Goal: Find specific page/section: Find specific page/section

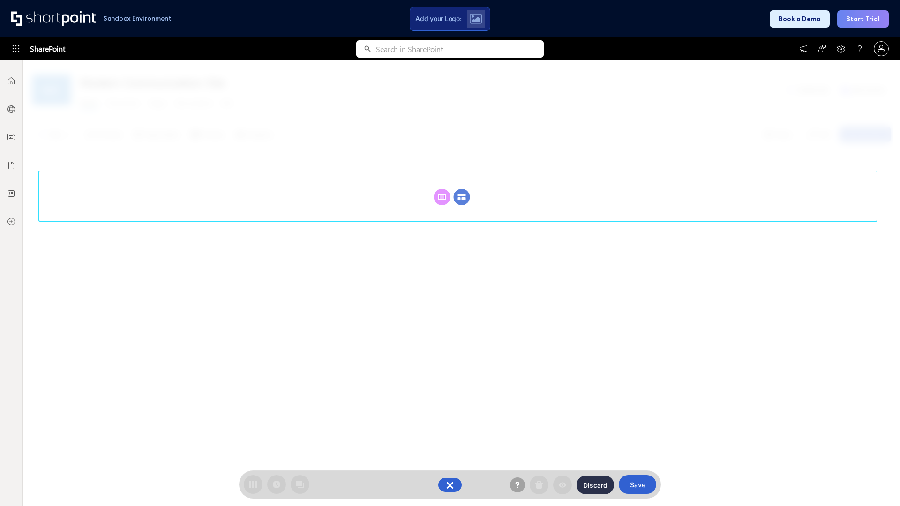
click at [462, 197] on circle at bounding box center [462, 197] width 16 height 16
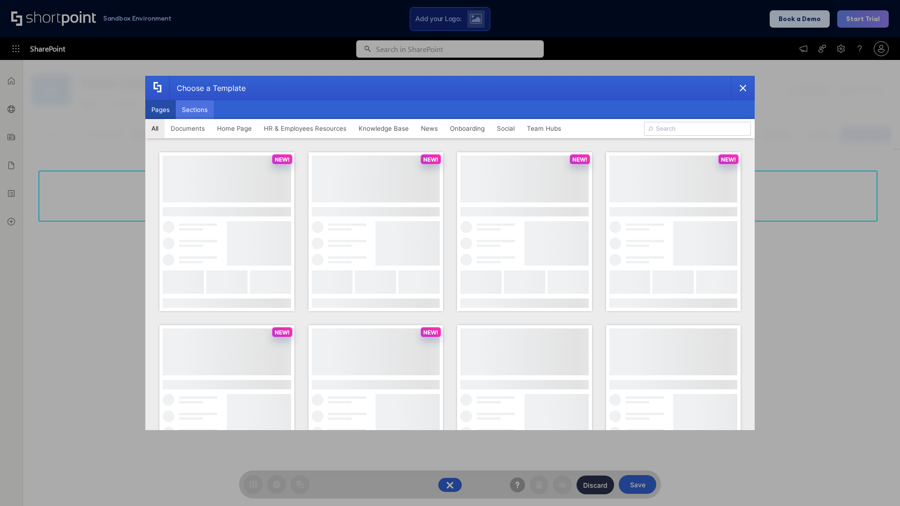
click at [195, 110] on button "Sections" at bounding box center [195, 109] width 38 height 19
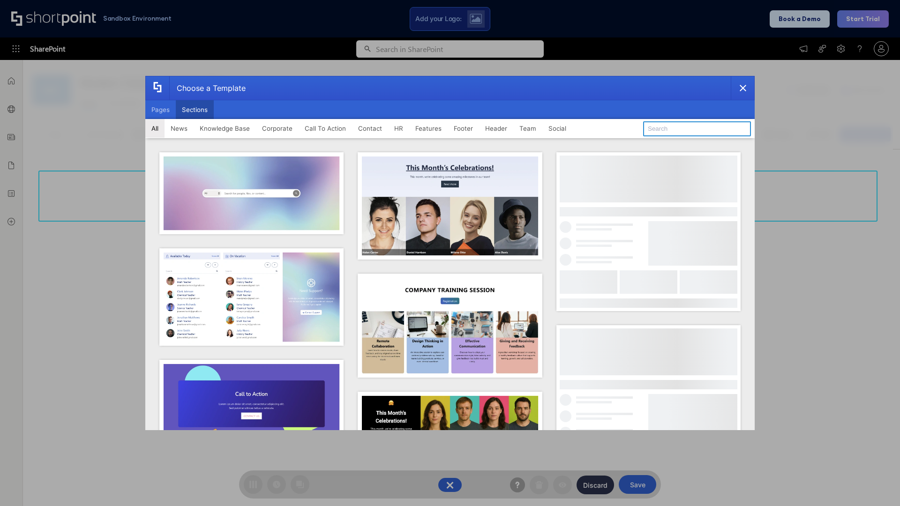
type input "Social"
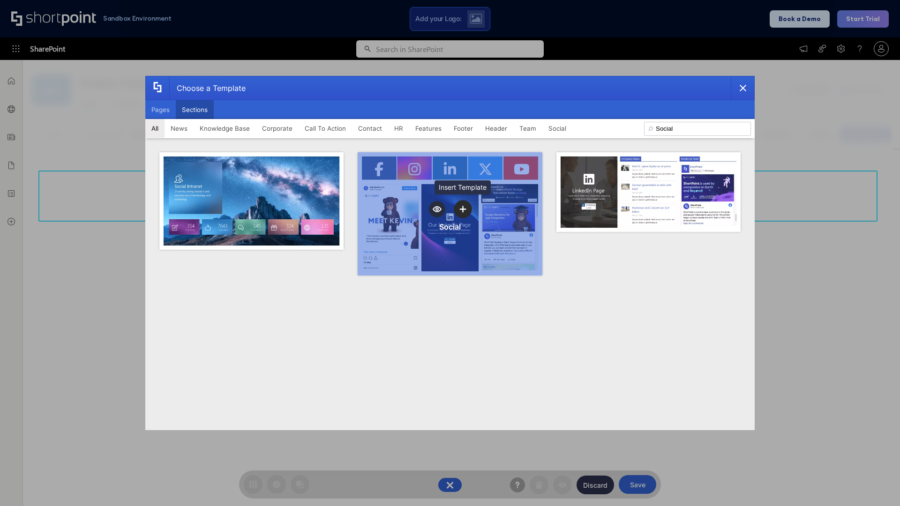
click at [463, 209] on icon "template selector" at bounding box center [462, 209] width 7 height 7
